Goal: Check status: Check status

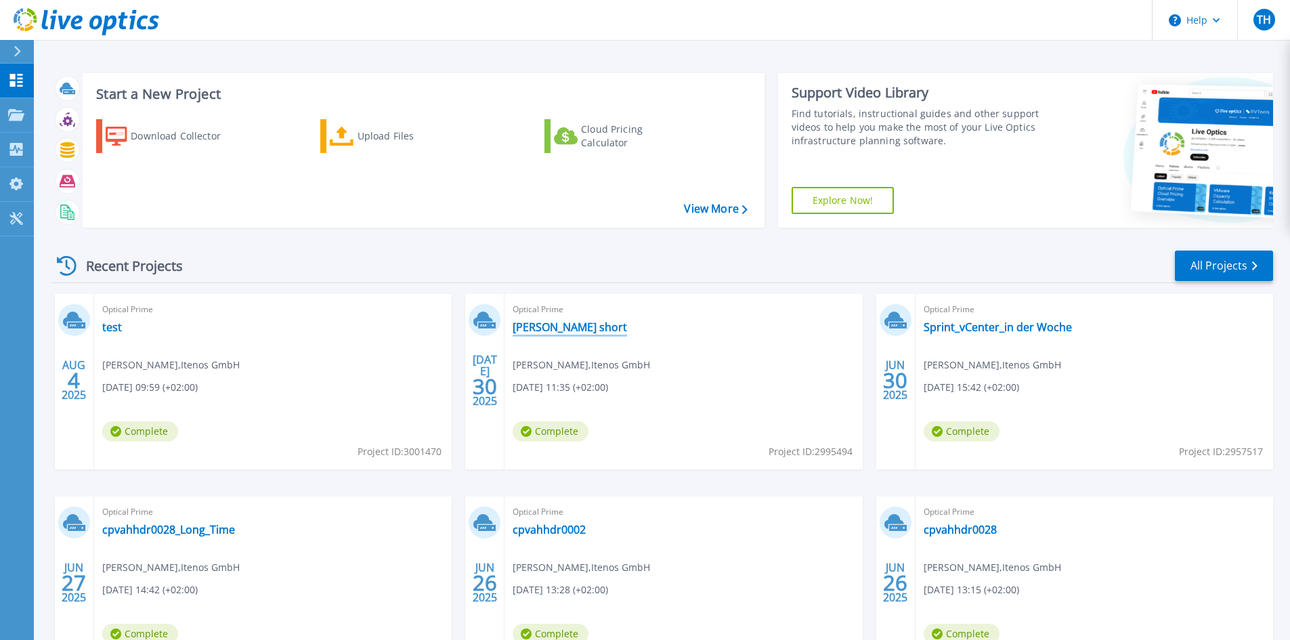
click at [534, 322] on link "[PERSON_NAME] short" at bounding box center [570, 327] width 114 height 14
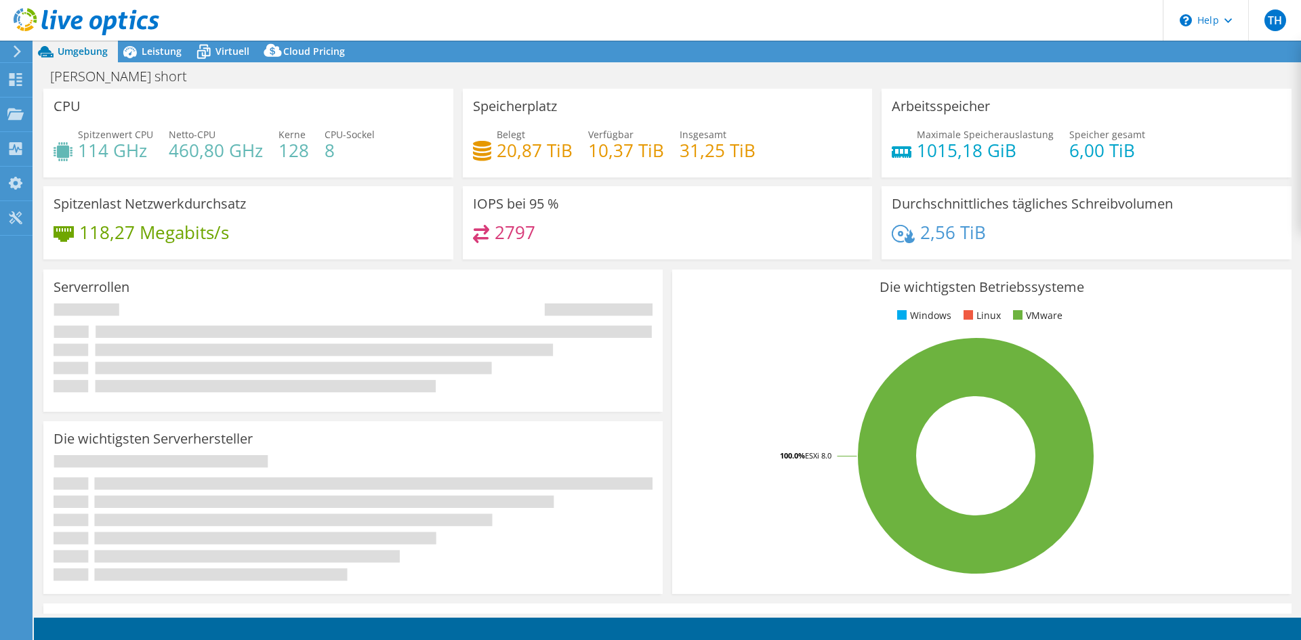
select select "EUFrankfurt"
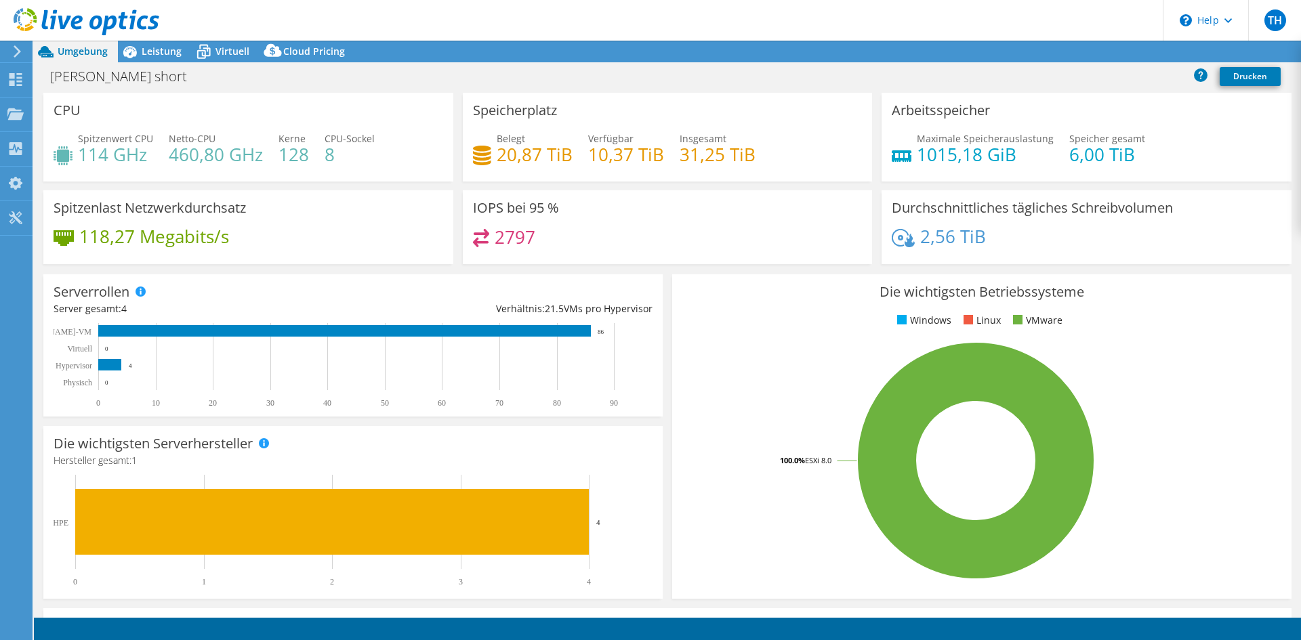
select select "EUFrankfurt"
select select "EUR"
